Goal: Task Accomplishment & Management: Manage account settings

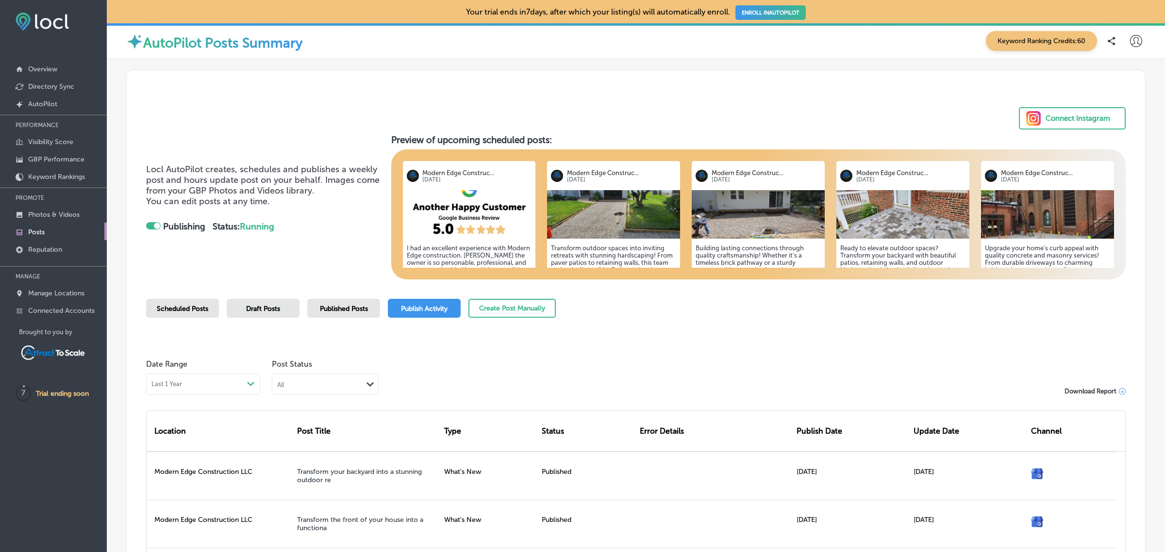
scroll to position [59, 0]
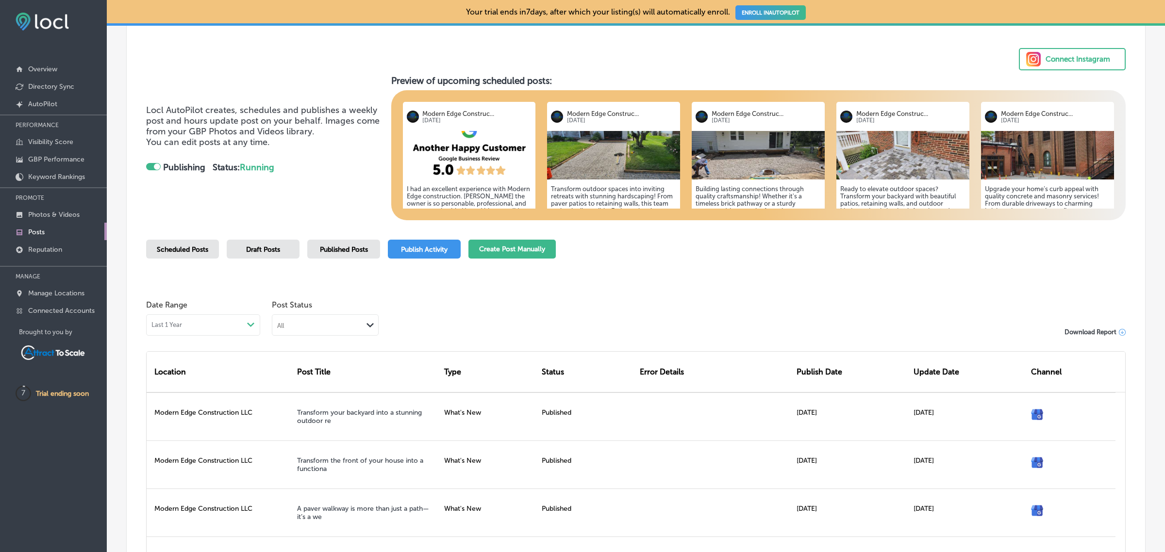
click at [509, 240] on button "Create Post Manually" at bounding box center [511, 249] width 87 height 19
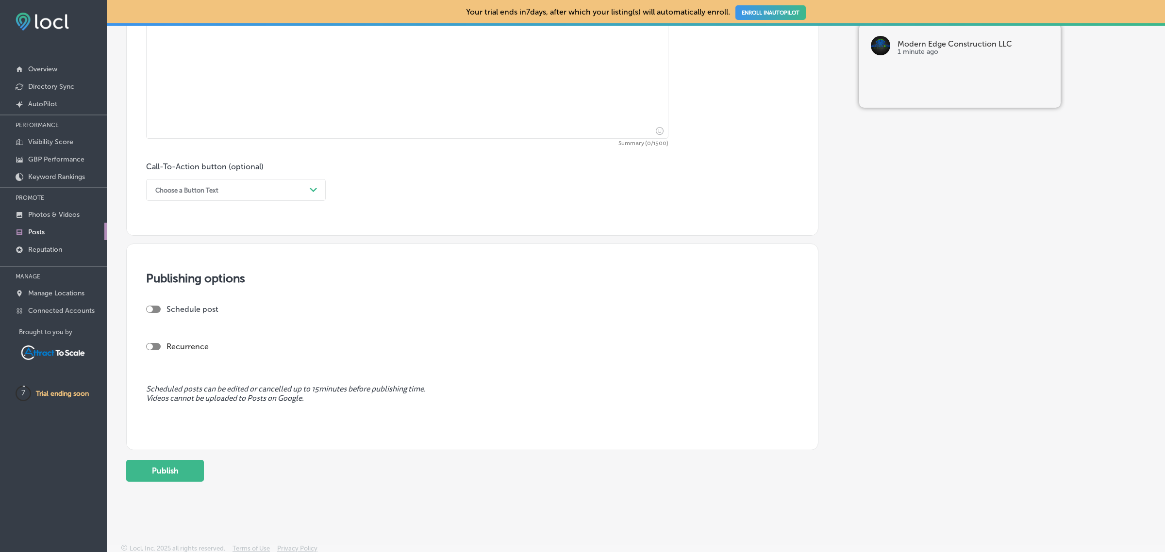
scroll to position [537, 0]
click at [158, 343] on div at bounding box center [153, 346] width 15 height 7
checkbox input "true"
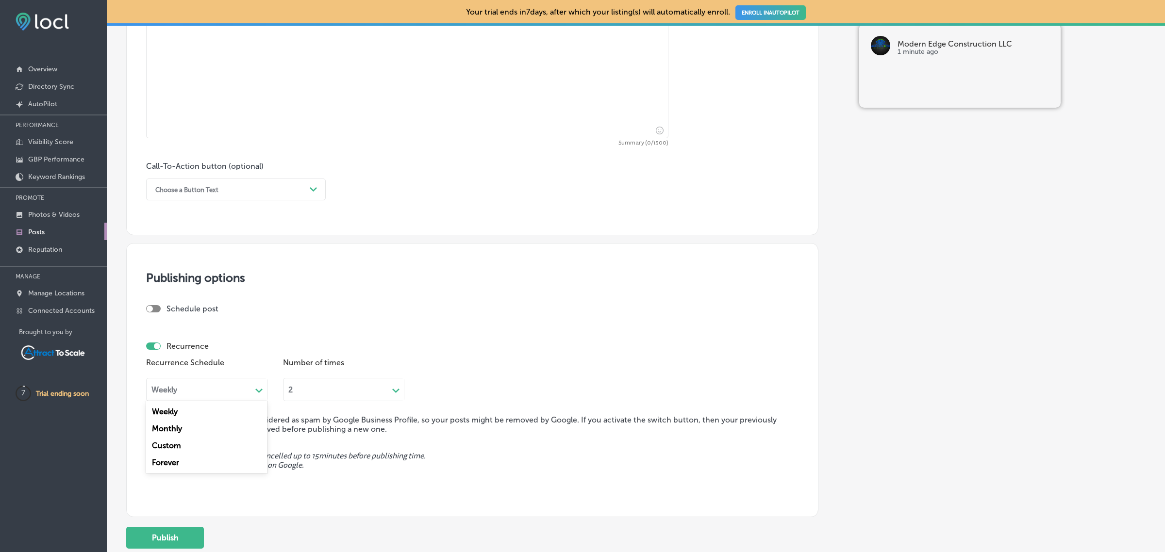
click at [228, 384] on div "Weekly" at bounding box center [199, 389] width 105 height 11
click at [203, 465] on div "Forever" at bounding box center [206, 462] width 121 height 17
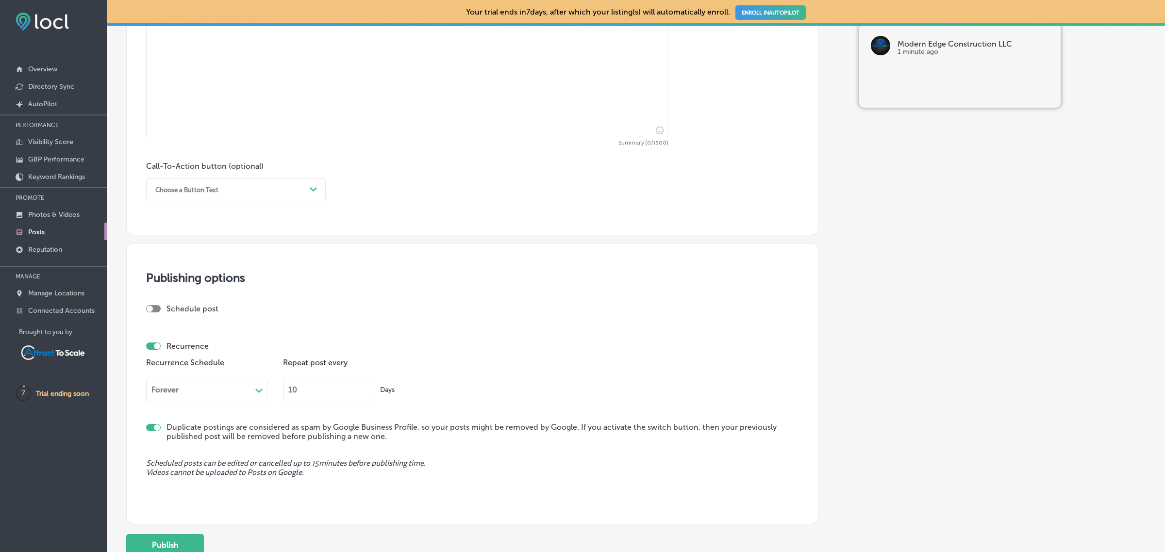
scroll to position [615, 0]
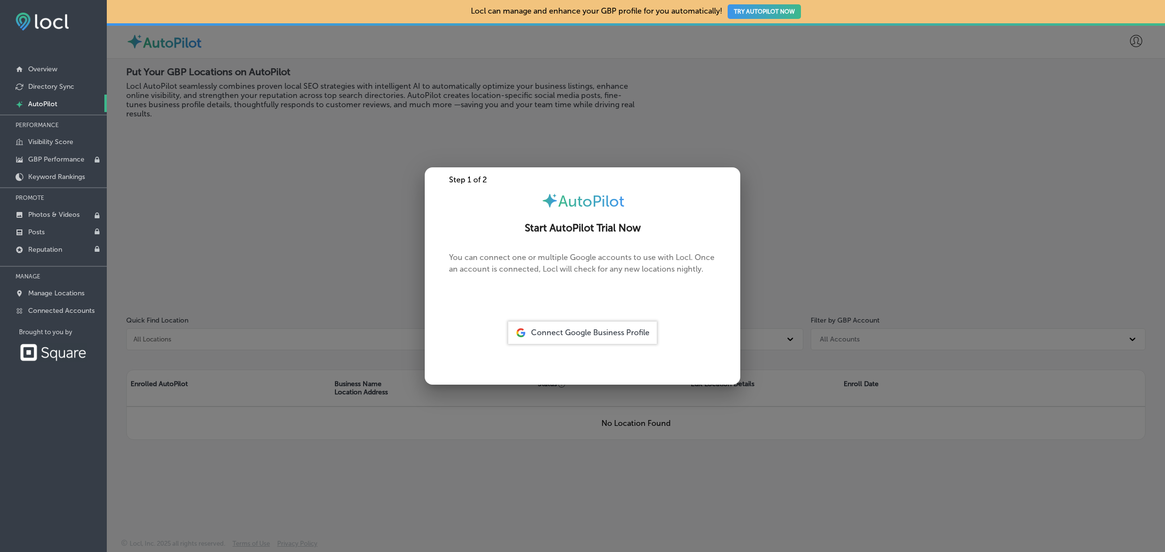
click at [256, 238] on div at bounding box center [582, 276] width 1165 height 552
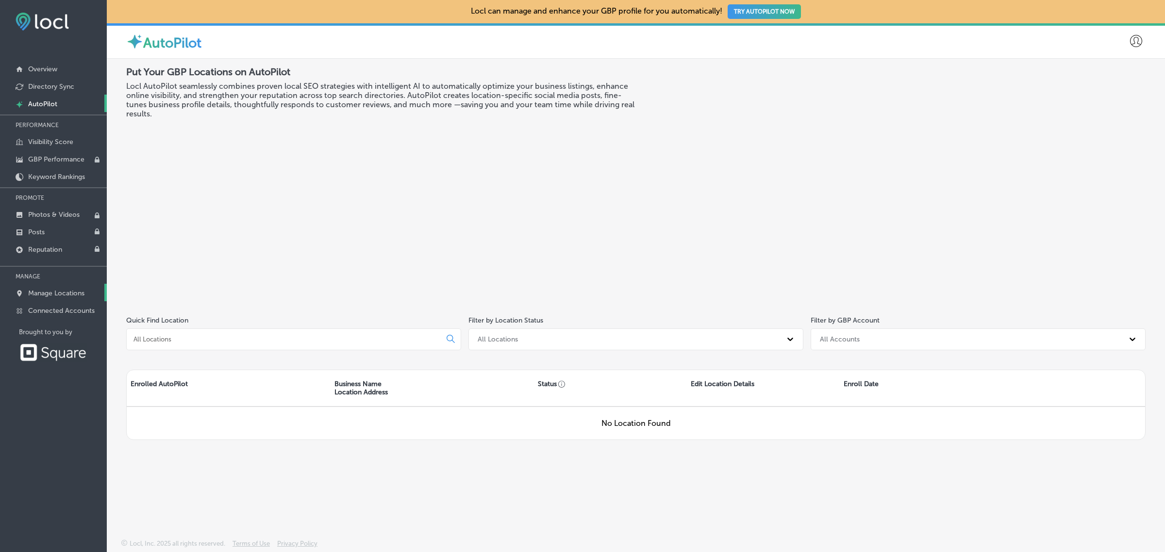
click at [47, 297] on p "Manage Locations" at bounding box center [56, 293] width 56 height 8
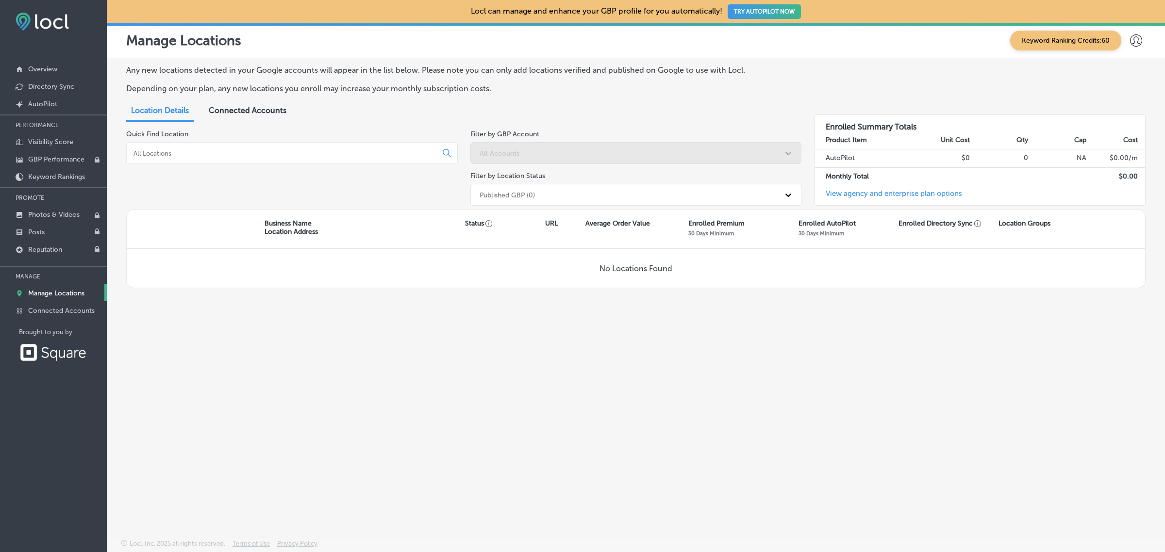
click at [1136, 41] on icon at bounding box center [1136, 40] width 12 height 12
click at [1133, 74] on p "My Account" at bounding box center [1122, 76] width 44 height 12
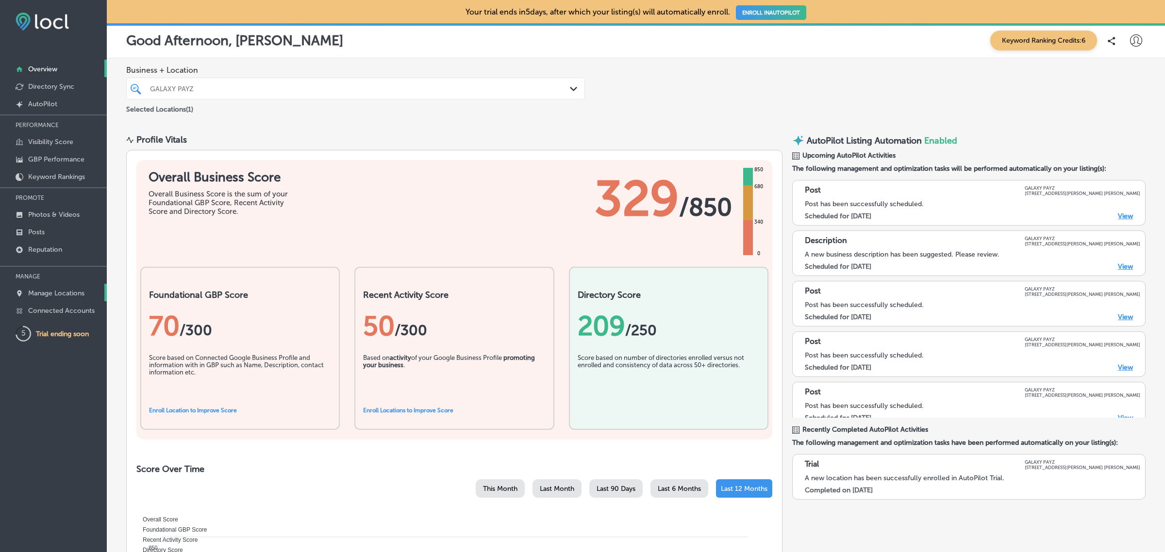
click at [64, 290] on link "Manage Locations" at bounding box center [53, 292] width 107 height 17
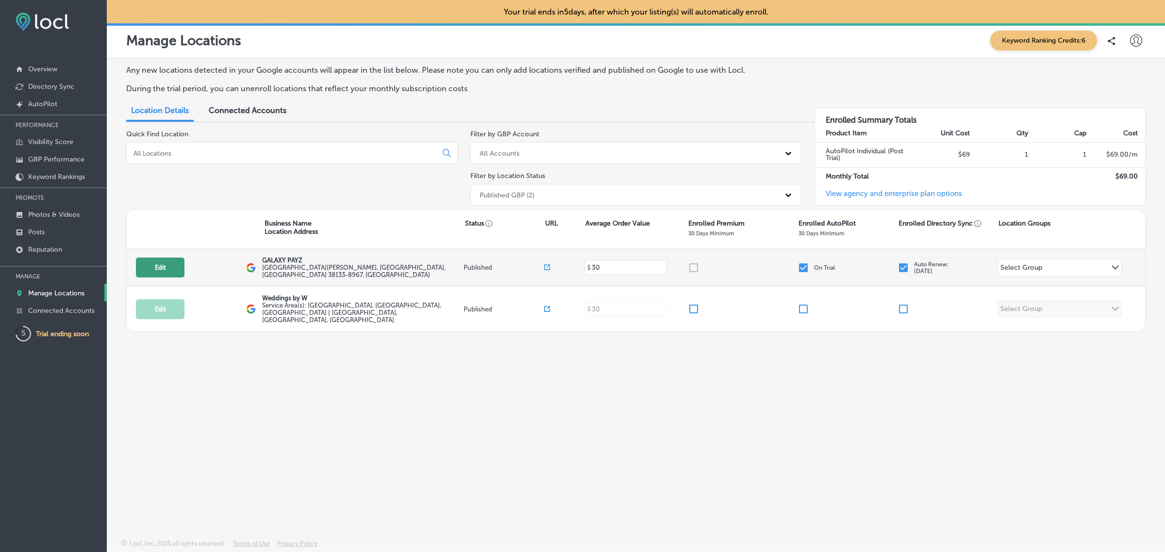
click at [166, 266] on button "Edit" at bounding box center [160, 268] width 49 height 20
select select "US"
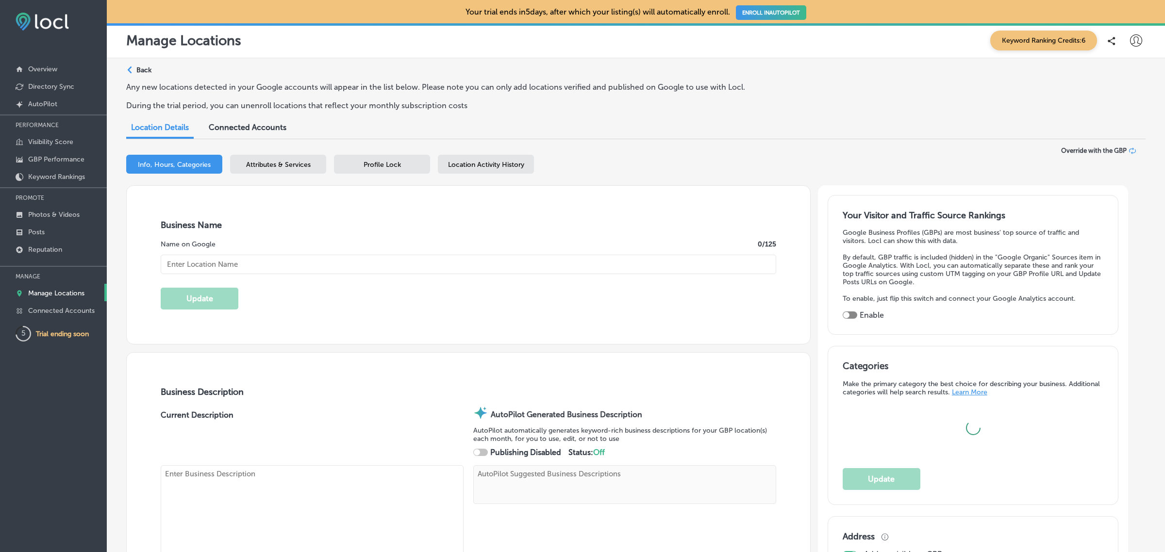
type input "GALAXY PAYZ"
type textarea "GALAXY PAYZ empowers businesses to navigate the complexities of modern finance …"
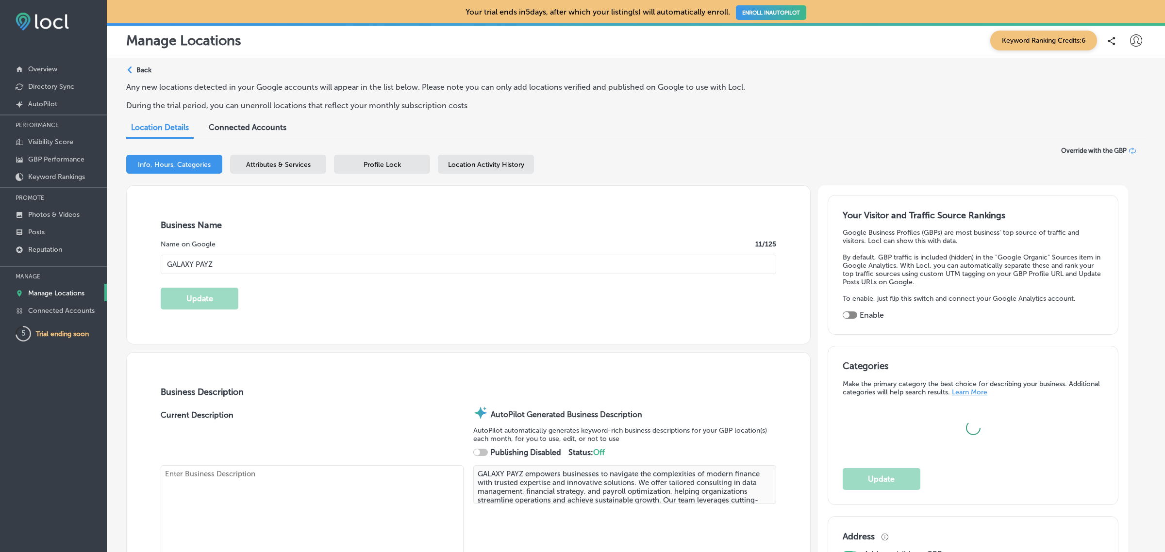
checkbox input "true"
type input "7470 Bartlett Corporate Cove W"
type input "STE 101"
type input "Bartlett"
type input "38133-8967"
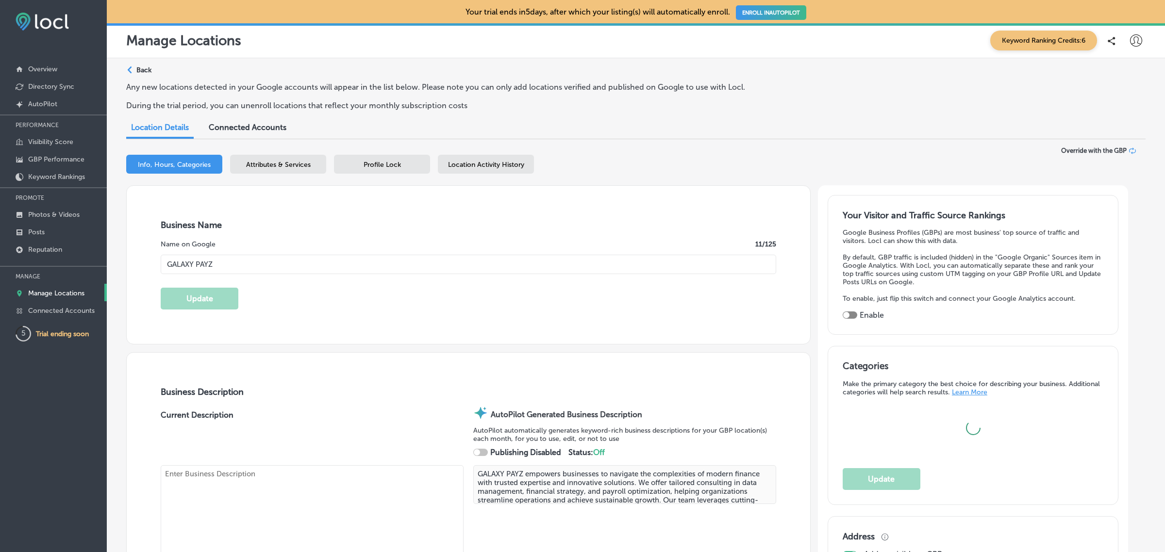
type input "US"
type input "https://www.galaxypayz.com/"
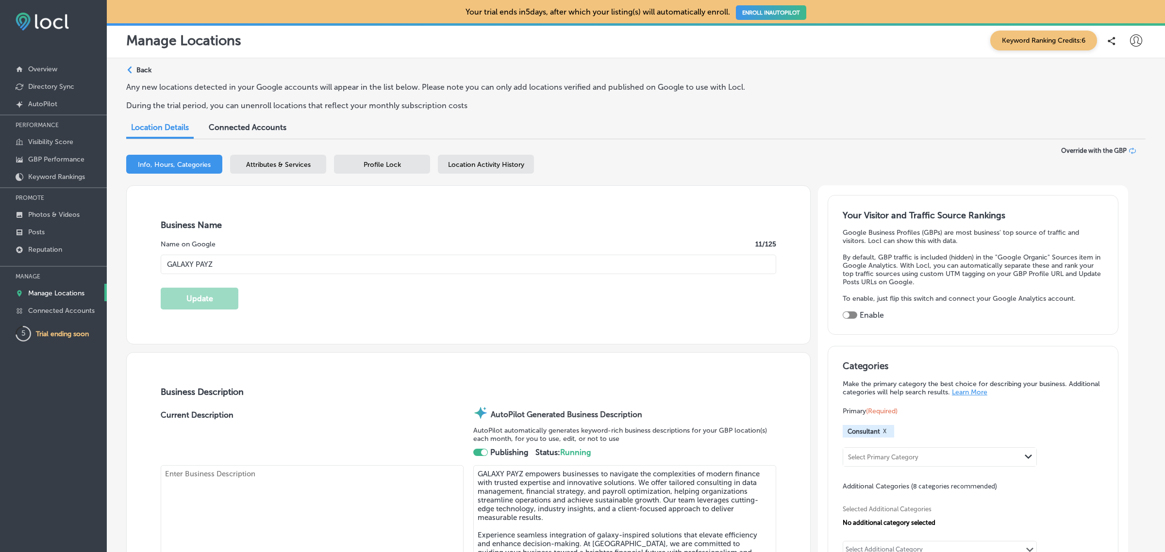
type textarea "Galaxy Payz utilizes the power of data, analytics,and accounting to create a cu…"
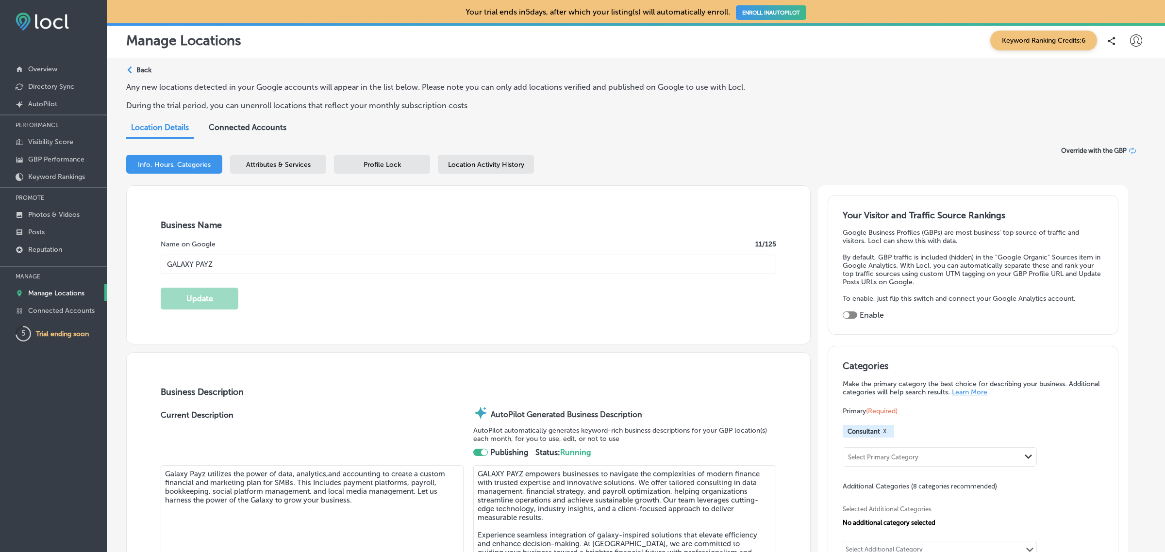
type input "+1 901 651 9616"
click at [1131, 37] on icon at bounding box center [1136, 40] width 12 height 12
click at [1109, 69] on li "My Account" at bounding box center [1118, 76] width 67 height 22
select select "US"
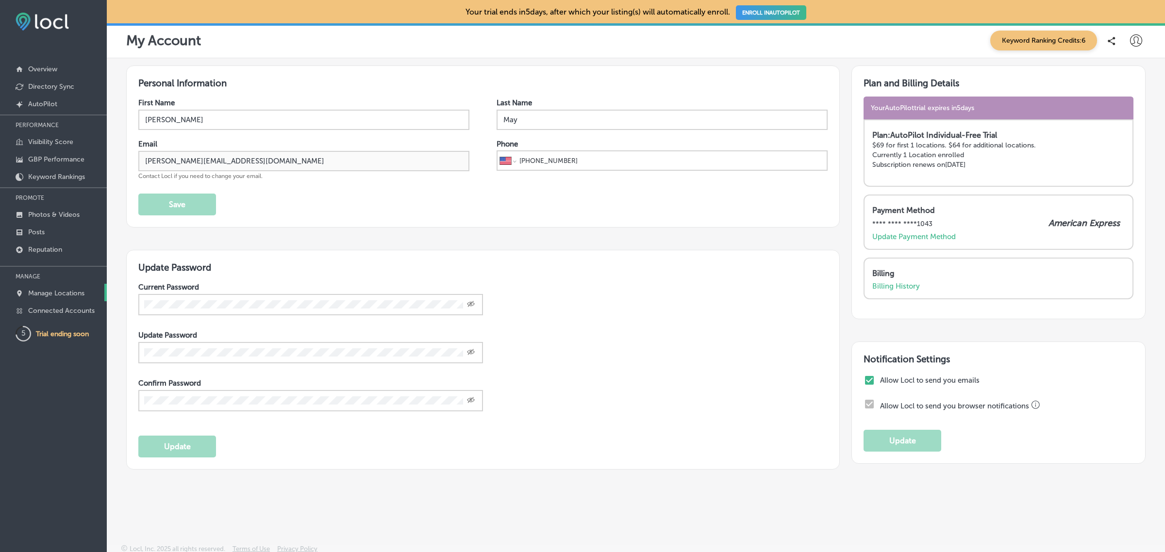
click at [42, 296] on p "Manage Locations" at bounding box center [56, 293] width 56 height 8
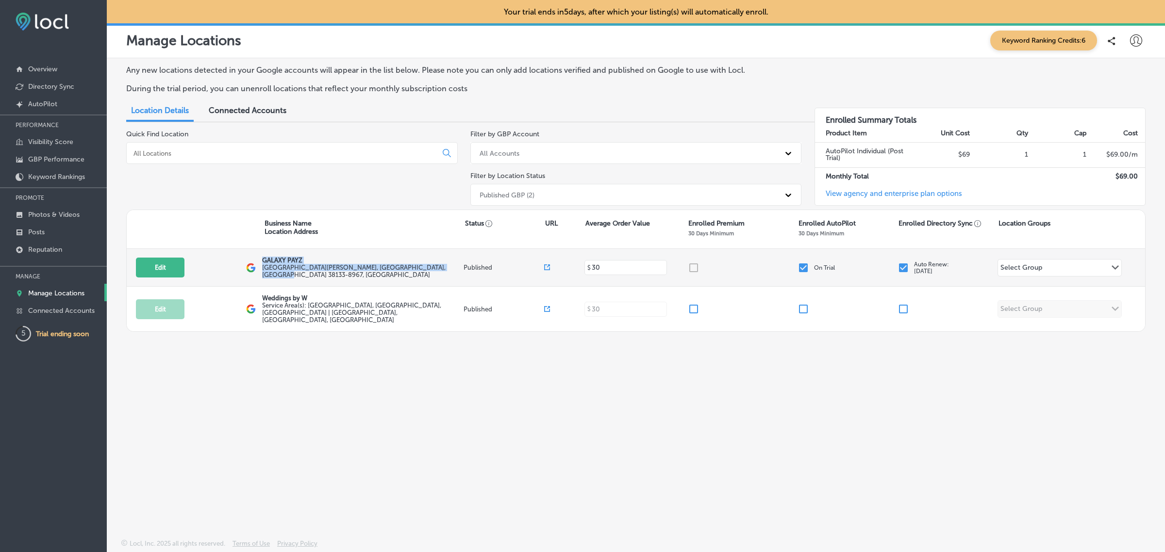
drag, startPoint x: 263, startPoint y: 260, endPoint x: 282, endPoint y: 278, distance: 26.8
click at [282, 278] on div "GALAXY PAYZ 7470 Bartlett Corporate Cove W STE 101 , Bartlett, TN 38133-8967, US" at bounding box center [361, 268] width 199 height 22
copy div "GALAXY PAYZ 7470 Bartlett Corporate Cove W STE 101 , Bartlett, TN 38133-8967, US"
